Goal: Navigation & Orientation: Understand site structure

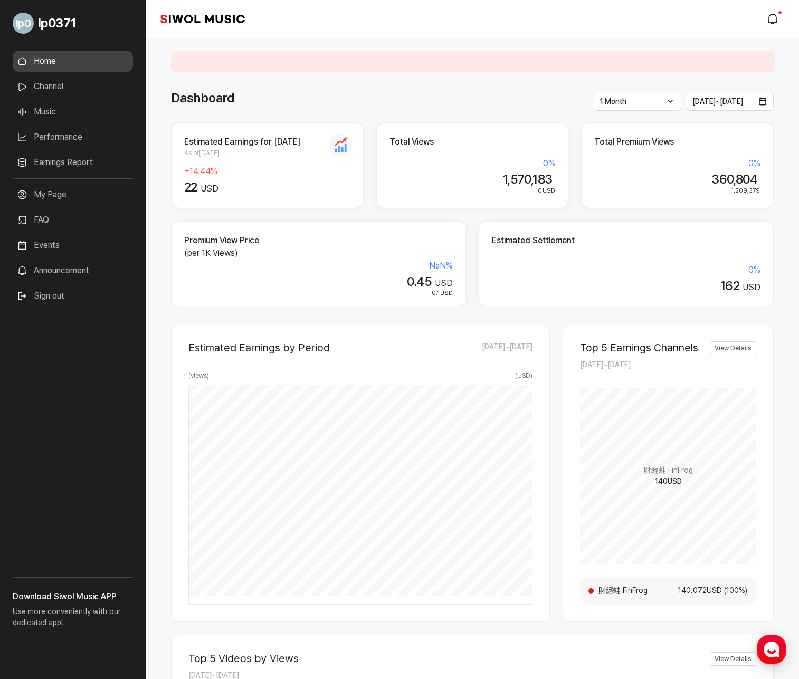
click at [375, 112] on div "**********" at bounding box center [472, 585] width 603 height 954
click at [51, 140] on link "Performance" at bounding box center [73, 137] width 120 height 21
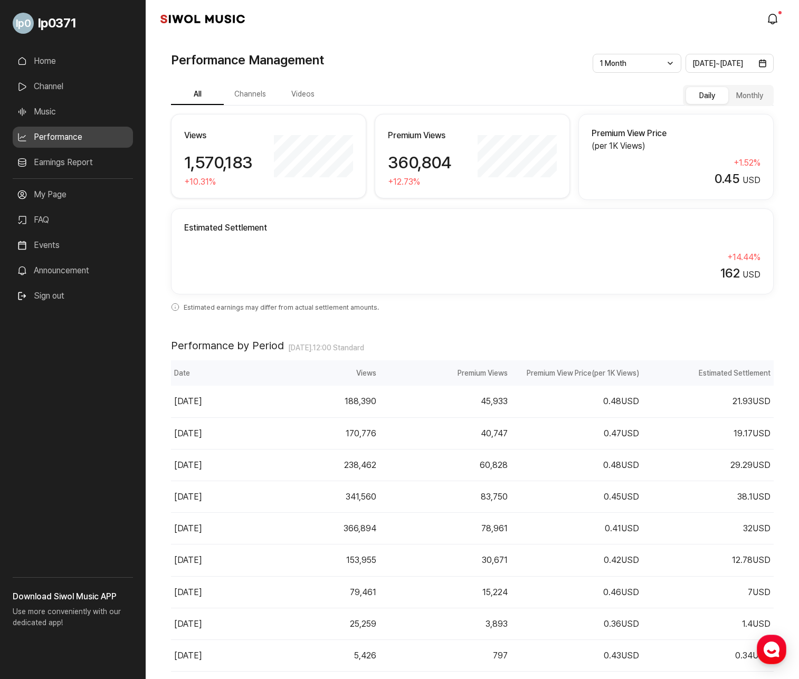
click at [66, 164] on link "Earnings Report" at bounding box center [73, 162] width 120 height 21
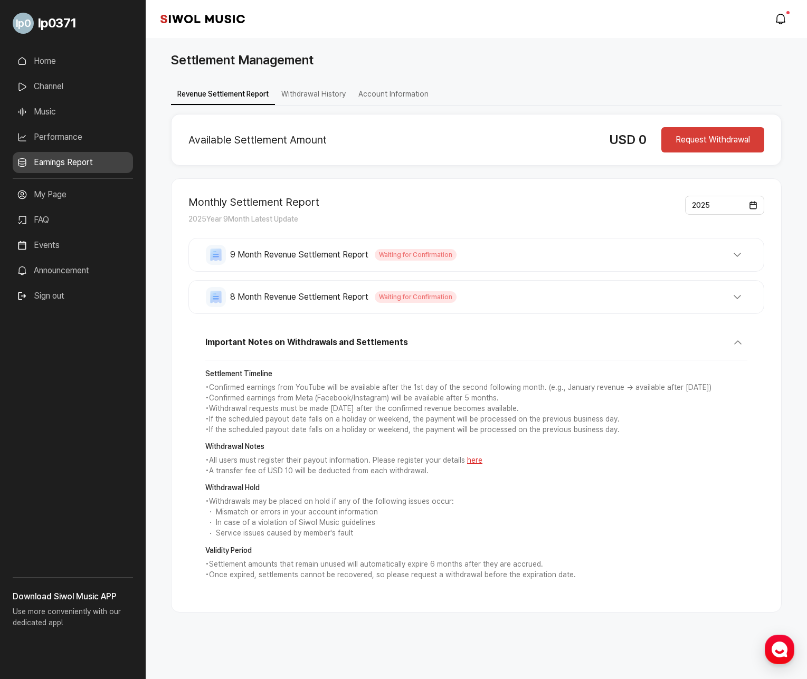
click at [68, 270] on link "Announcement" at bounding box center [73, 270] width 120 height 21
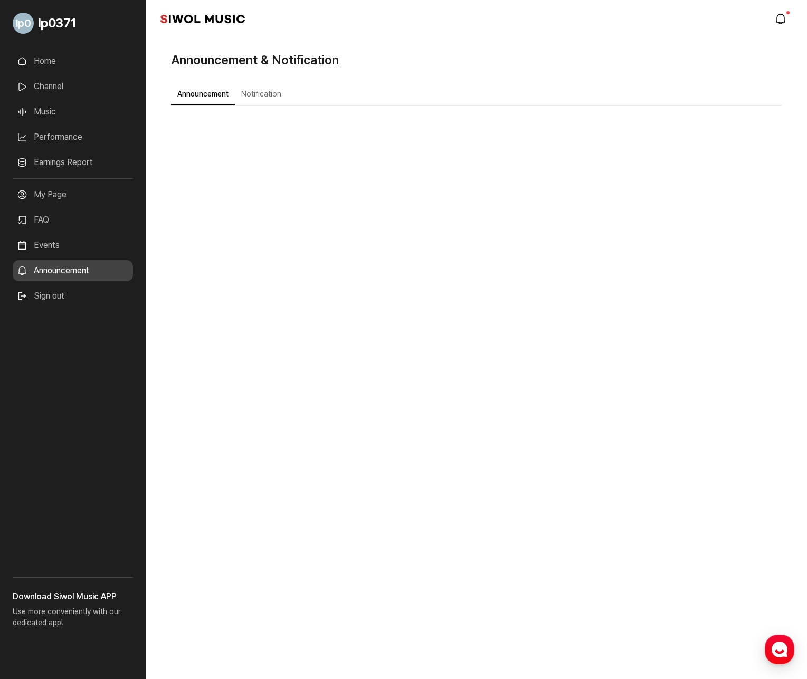
click at [45, 55] on link "Home" at bounding box center [73, 61] width 120 height 21
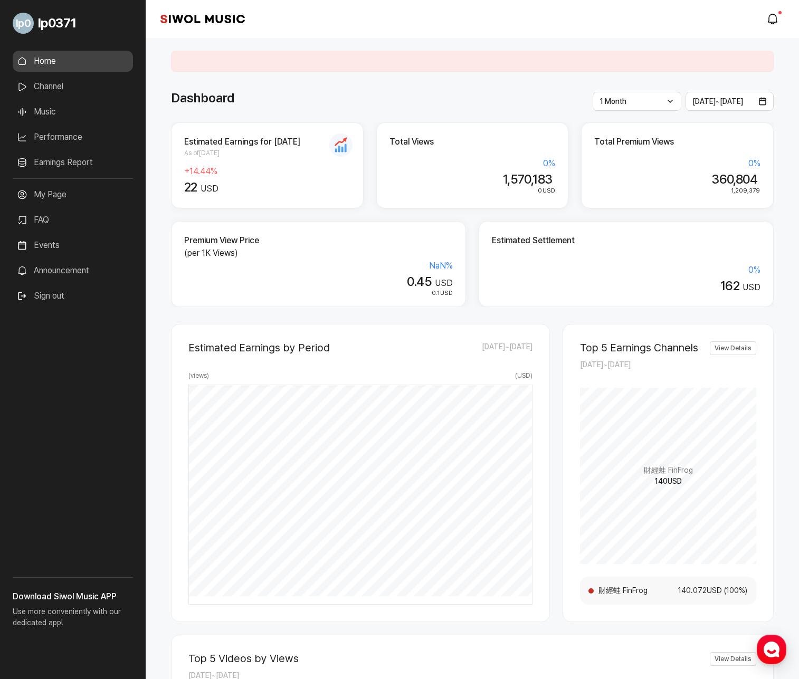
click at [55, 89] on link "Channel" at bounding box center [73, 86] width 120 height 21
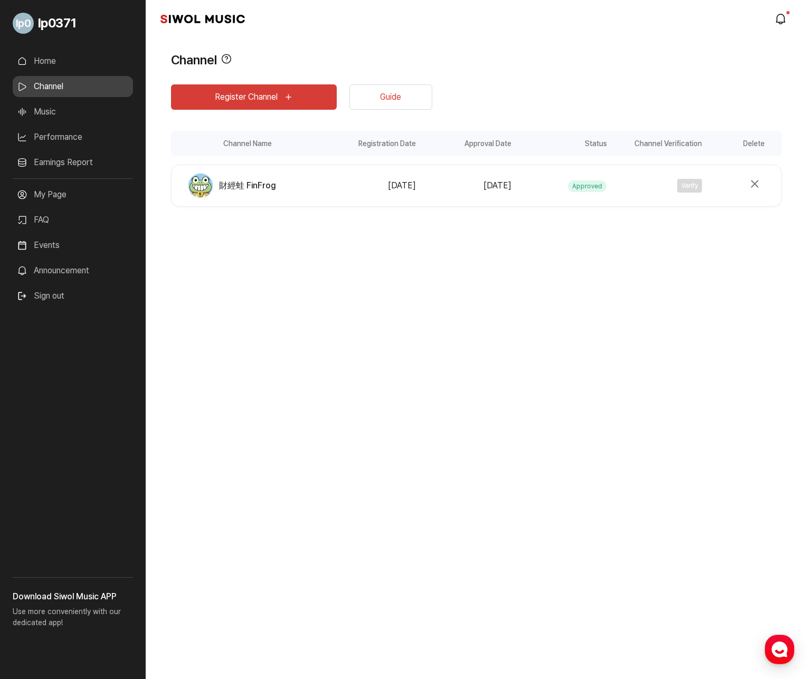
click at [54, 113] on link "Music" at bounding box center [73, 111] width 120 height 21
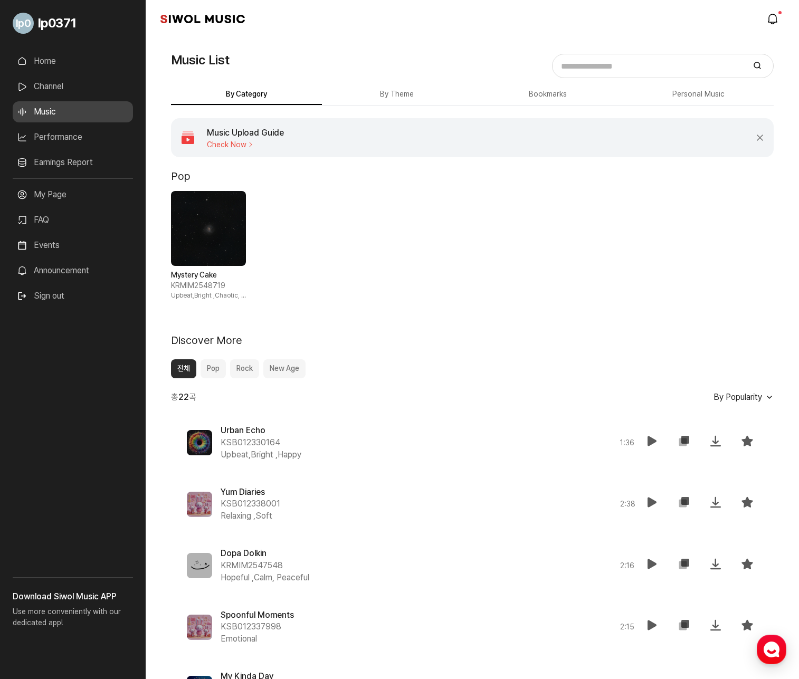
click at [68, 138] on link "Performance" at bounding box center [73, 137] width 120 height 21
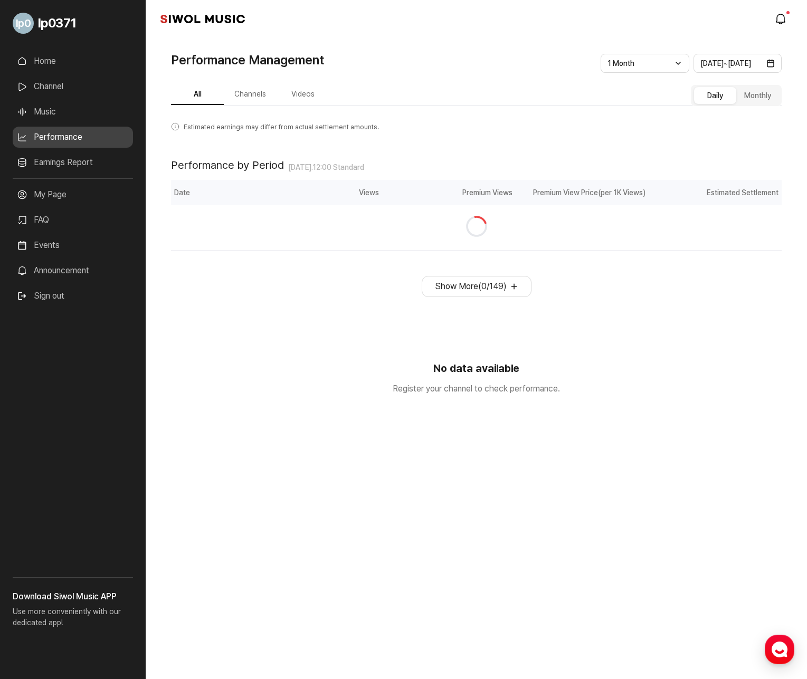
click at [71, 163] on link "Earnings Report" at bounding box center [73, 162] width 120 height 21
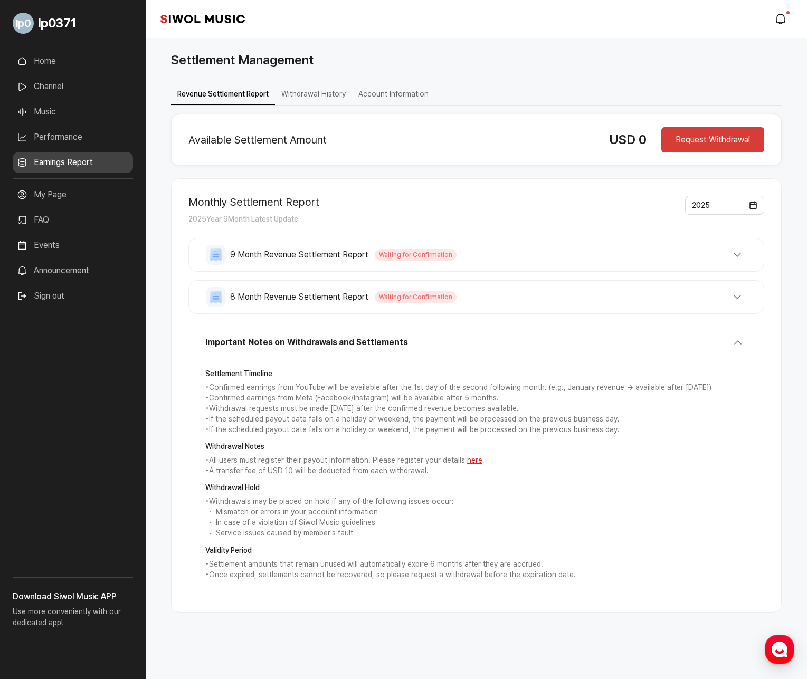
click at [413, 36] on div "Siwol Music modal.notifications" at bounding box center [476, 19] width 661 height 38
click at [48, 58] on link "Home" at bounding box center [73, 61] width 120 height 21
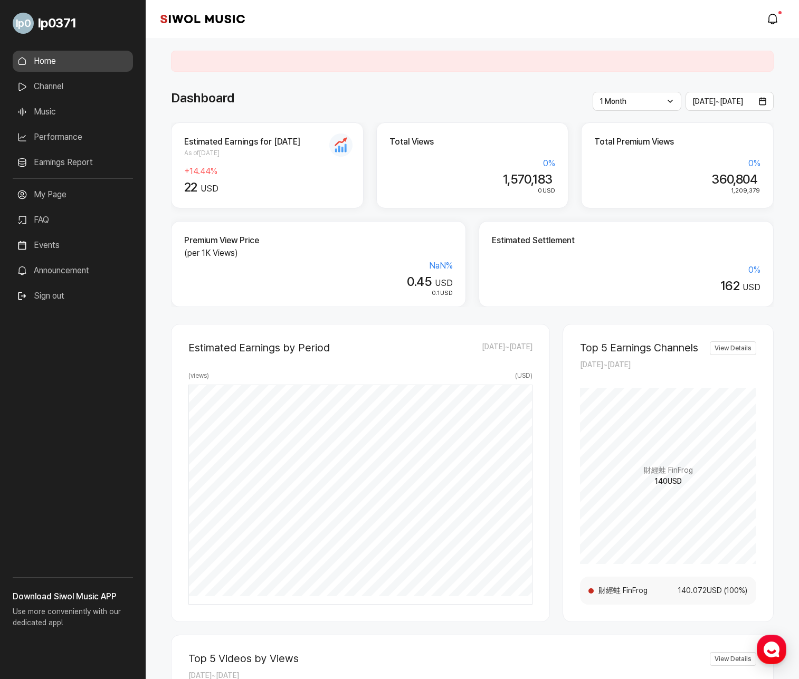
click at [401, 25] on div "Siwol Music modal.notifications" at bounding box center [472, 19] width 653 height 38
click at [379, 31] on div "Siwol Music modal.notifications" at bounding box center [472, 19] width 653 height 38
